Goal: Task Accomplishment & Management: Use online tool/utility

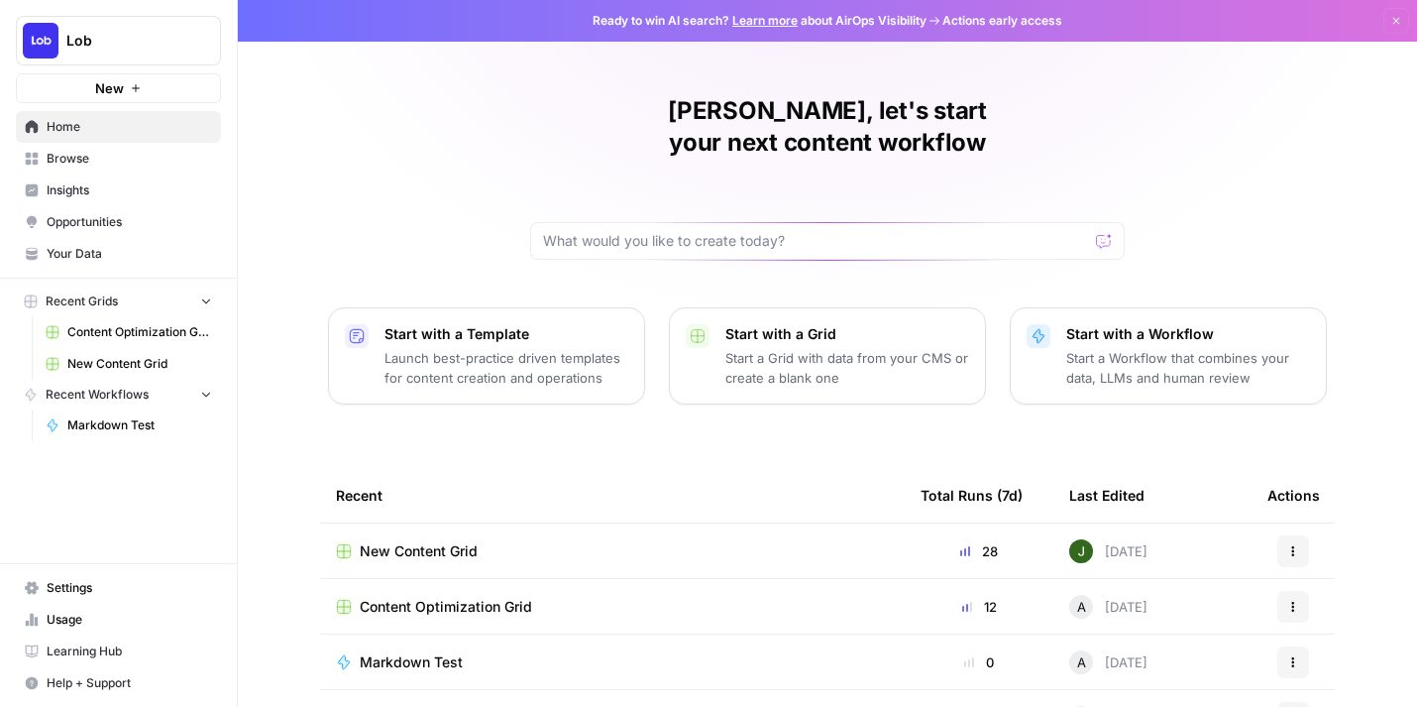
scroll to position [37, 0]
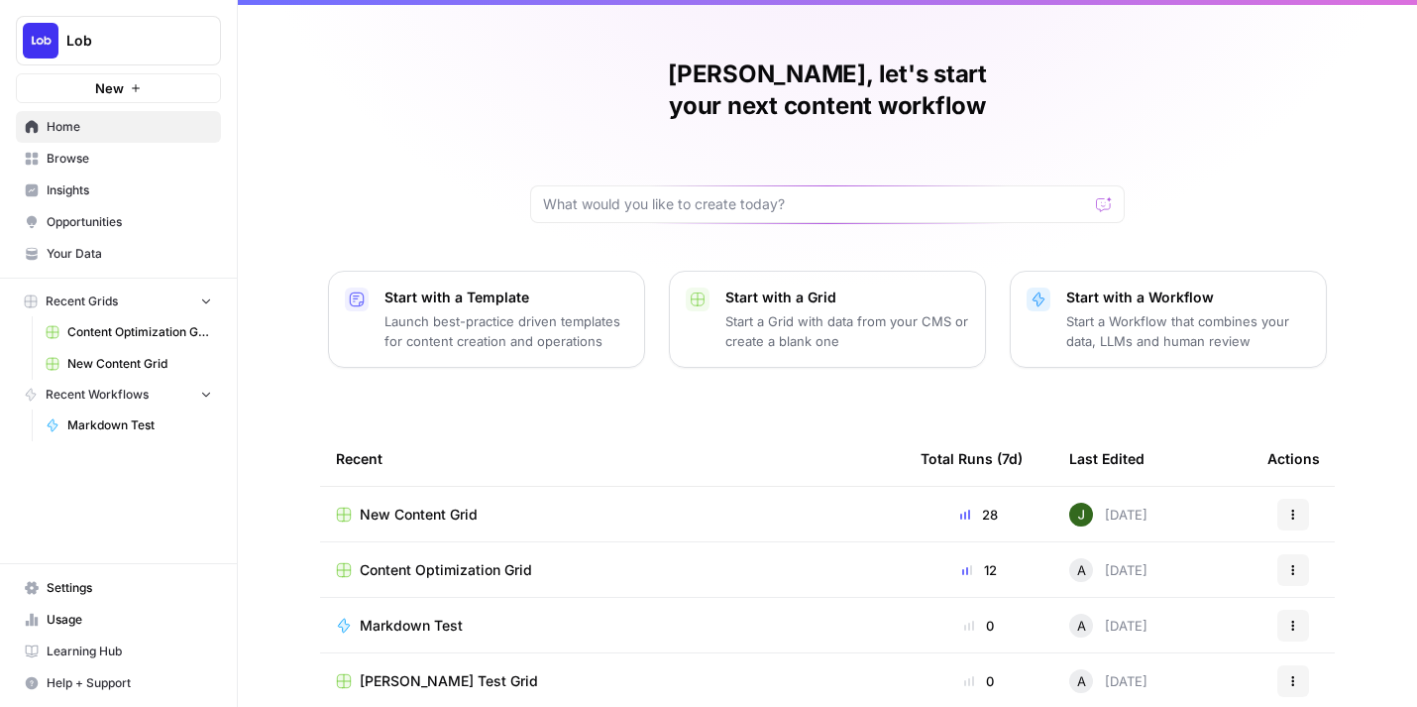
click at [461, 505] on span "New Content Grid" at bounding box center [419, 515] width 118 height 20
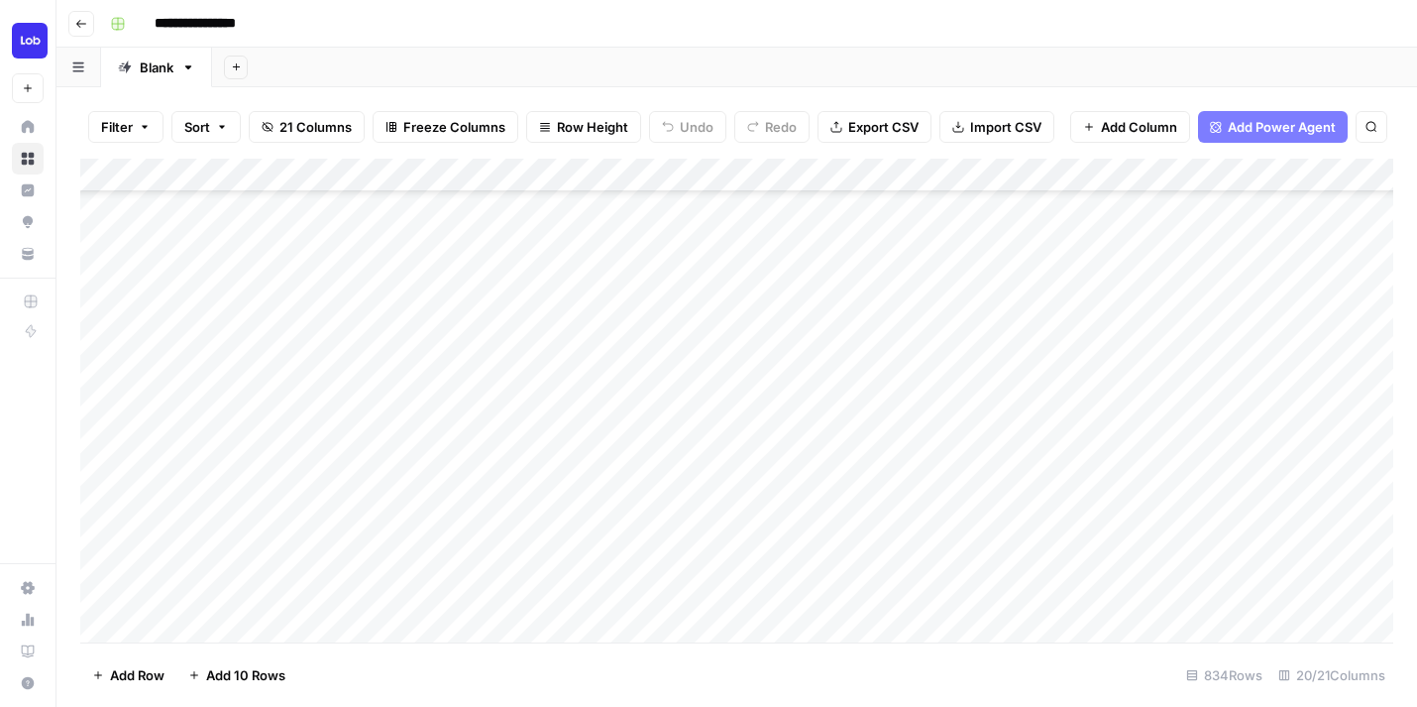
scroll to position [856, 1]
click at [595, 295] on div "Add Column" at bounding box center [736, 401] width 1313 height 484
click at [599, 338] on div "Add Column" at bounding box center [736, 401] width 1313 height 484
click at [565, 409] on div "Add Column" at bounding box center [736, 401] width 1313 height 484
